Goal: Information Seeking & Learning: Learn about a topic

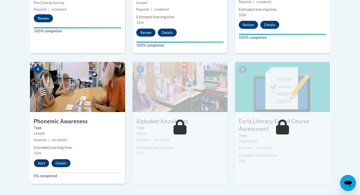
click at [40, 163] on button "Start" at bounding box center [42, 163] width 16 height 8
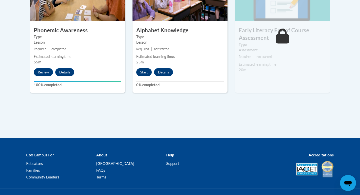
scroll to position [335, 0]
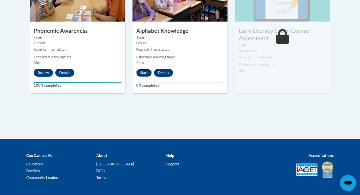
click at [143, 75] on button "Start" at bounding box center [144, 73] width 16 height 8
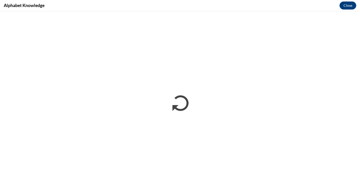
scroll to position [0, 0]
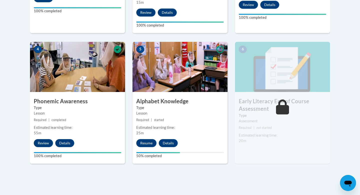
scroll to position [262, 0]
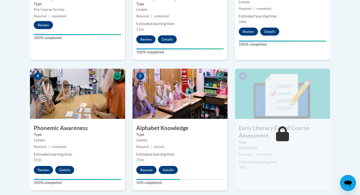
scroll to position [247, 0]
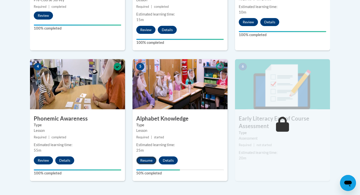
click at [143, 159] on button "Resume" at bounding box center [146, 160] width 20 height 8
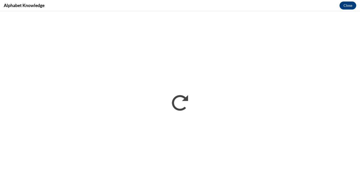
scroll to position [0, 0]
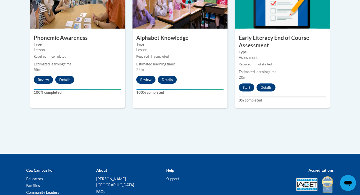
scroll to position [296, 0]
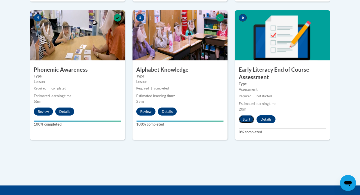
click at [245, 121] on button "Start" at bounding box center [247, 119] width 16 height 8
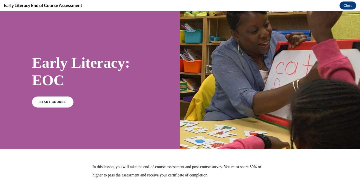
scroll to position [0, 0]
click at [42, 101] on span "START COURSE" at bounding box center [53, 102] width 28 height 4
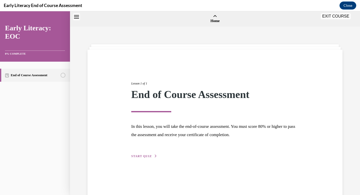
scroll to position [16, 0]
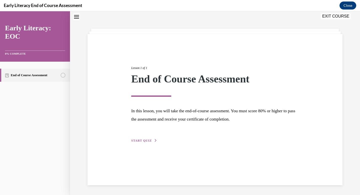
click at [143, 143] on div "Lesson 1 of 1 End of Course Assessment In this lesson, you will take the end-of…" at bounding box center [215, 98] width 175 height 89
click at [146, 140] on span "START QUIZ" at bounding box center [141, 141] width 21 height 4
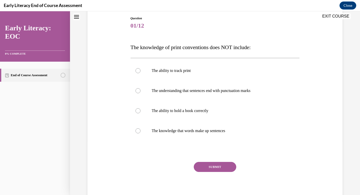
scroll to position [53, 0]
click at [137, 91] on div at bounding box center [138, 90] width 5 height 5
click at [205, 164] on button "SUBMIT" at bounding box center [215, 167] width 43 height 10
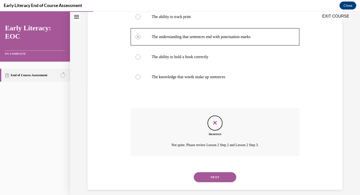
scroll to position [107, 0]
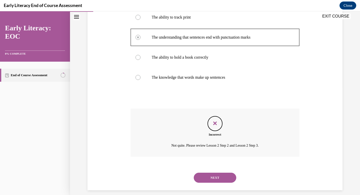
click at [207, 178] on button "NEXT" at bounding box center [215, 177] width 43 height 10
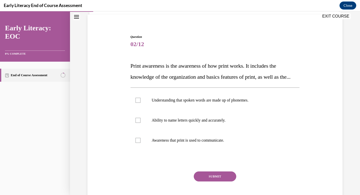
scroll to position [34, 0]
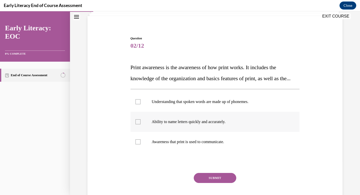
click at [214, 124] on p "Ability to name letters quickly and accurately." at bounding box center [220, 121] width 136 height 5
click at [209, 183] on button "SUBMIT" at bounding box center [215, 178] width 43 height 10
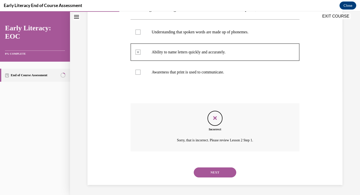
scroll to position [114, 0]
click at [209, 173] on button "NEXT" at bounding box center [215, 172] width 43 height 10
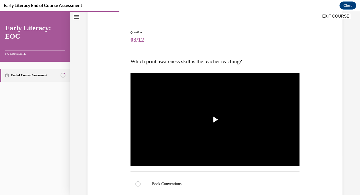
scroll to position [43, 0]
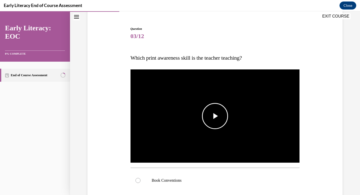
click at [215, 116] on span "Video player" at bounding box center [215, 116] width 0 height 0
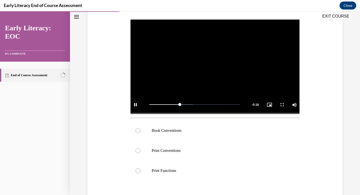
scroll to position [94, 0]
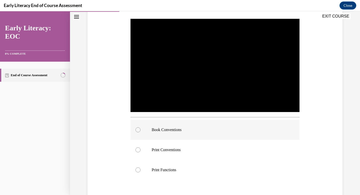
click at [197, 128] on p "Book Conventions" at bounding box center [220, 129] width 136 height 5
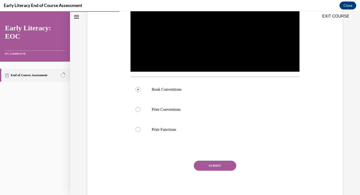
click at [201, 165] on button "SUBMIT" at bounding box center [215, 165] width 43 height 10
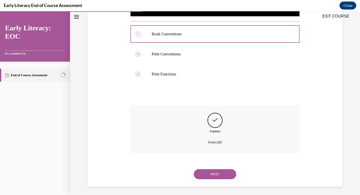
scroll to position [191, 0]
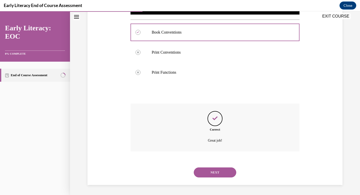
click at [201, 170] on button "NEXT" at bounding box center [215, 172] width 43 height 10
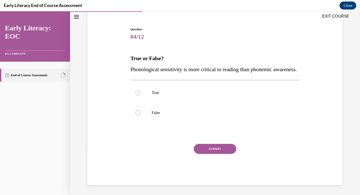
scroll to position [54, 0]
click at [178, 112] on p "False" at bounding box center [220, 112] width 136 height 5
click at [201, 150] on button "SUBMIT" at bounding box center [215, 149] width 43 height 10
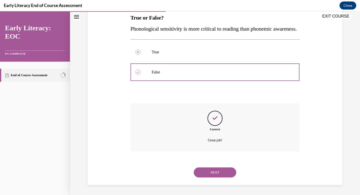
scroll to position [94, 0]
click at [204, 170] on button "NEXT" at bounding box center [215, 172] width 43 height 10
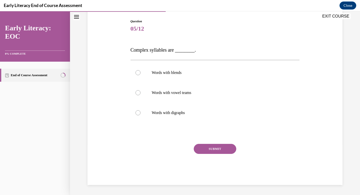
scroll to position [51, 0]
click at [157, 93] on p "Words with vowel teams" at bounding box center [220, 92] width 136 height 5
click at [216, 151] on button "SUBMIT" at bounding box center [215, 149] width 43 height 10
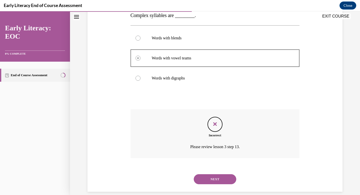
scroll to position [92, 0]
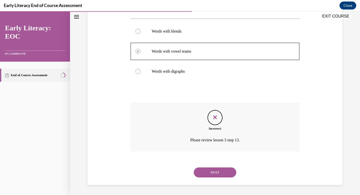
click at [212, 175] on button "NEXT" at bounding box center [215, 172] width 43 height 10
